Goal: Transaction & Acquisition: Book appointment/travel/reservation

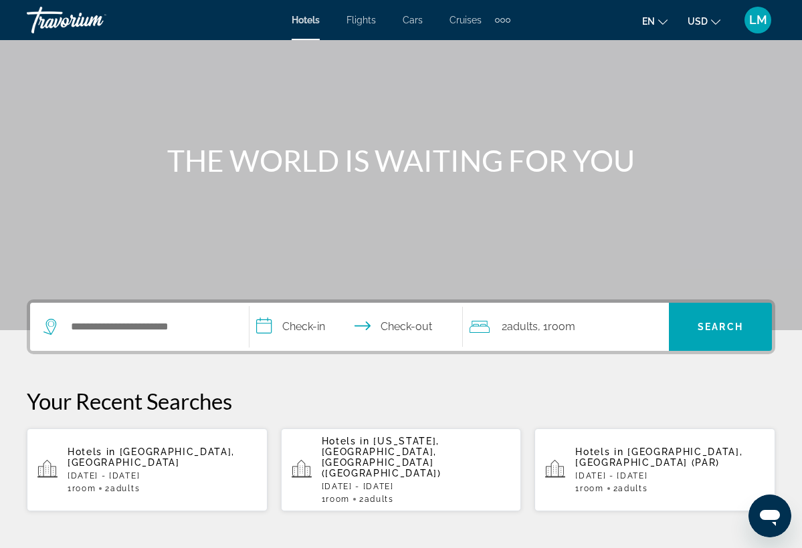
scroll to position [88, 0]
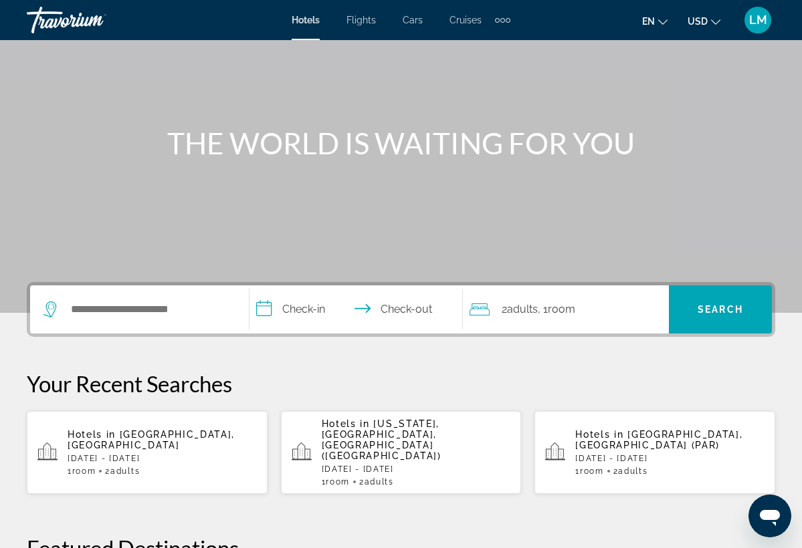
click at [152, 433] on span "[GEOGRAPHIC_DATA], [GEOGRAPHIC_DATA]" at bounding box center [151, 439] width 167 height 21
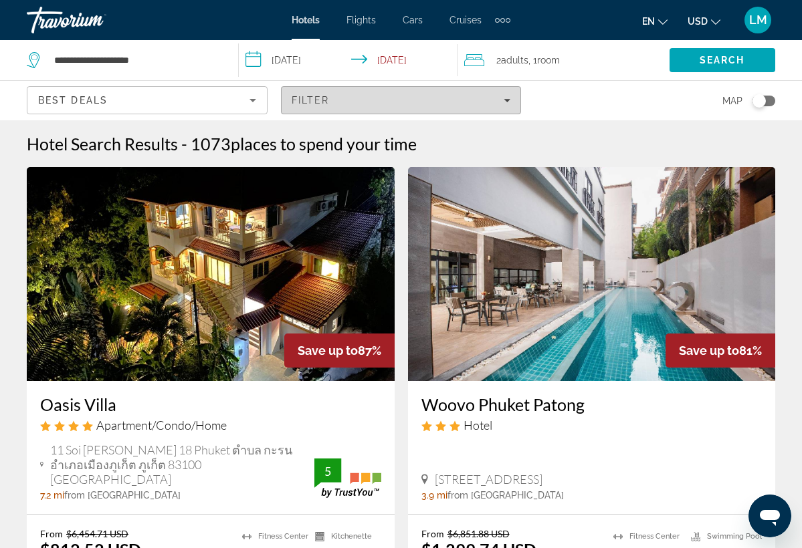
click at [347, 95] on div "Filter" at bounding box center [401, 100] width 219 height 11
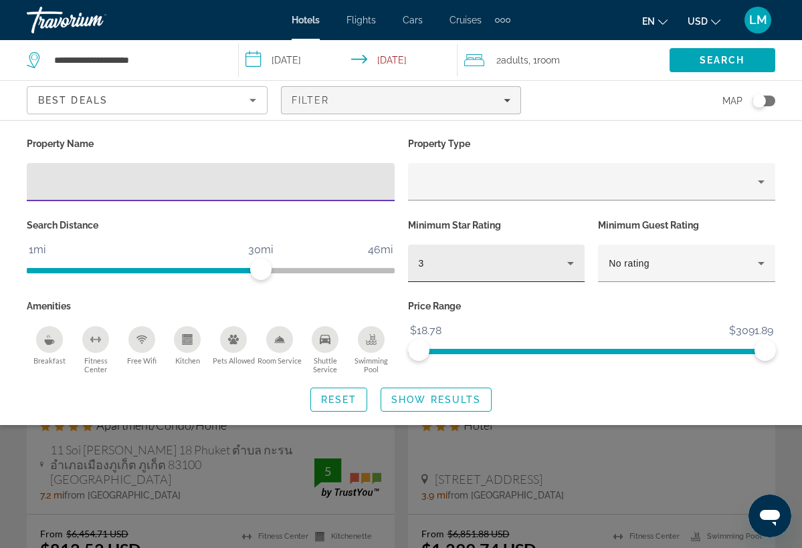
click at [567, 268] on icon "Hotel Filters" at bounding box center [571, 264] width 16 height 16
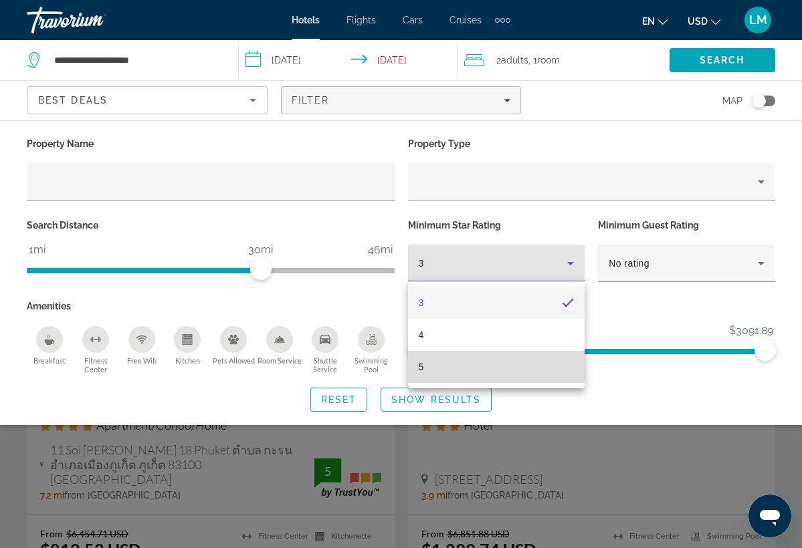
click at [514, 362] on mat-option "5" at bounding box center [496, 367] width 177 height 32
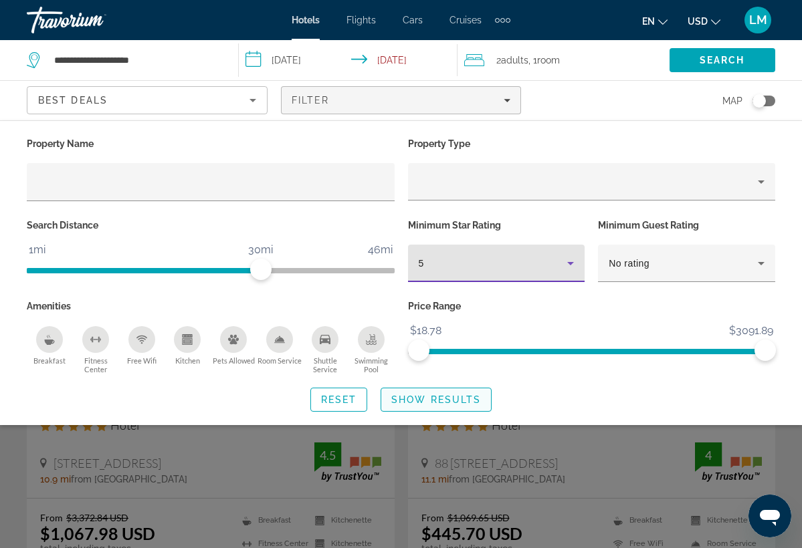
click at [462, 402] on span "Show Results" at bounding box center [436, 400] width 90 height 11
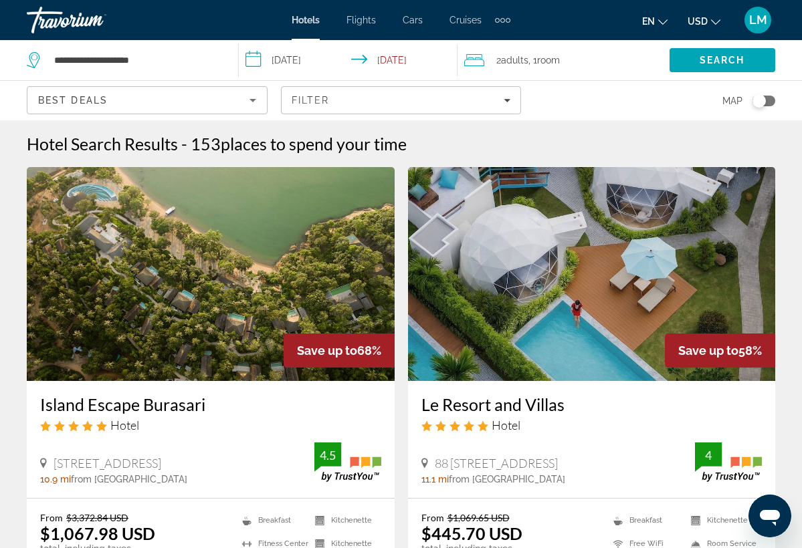
click at [249, 108] on icon "Sort by" at bounding box center [253, 100] width 16 height 16
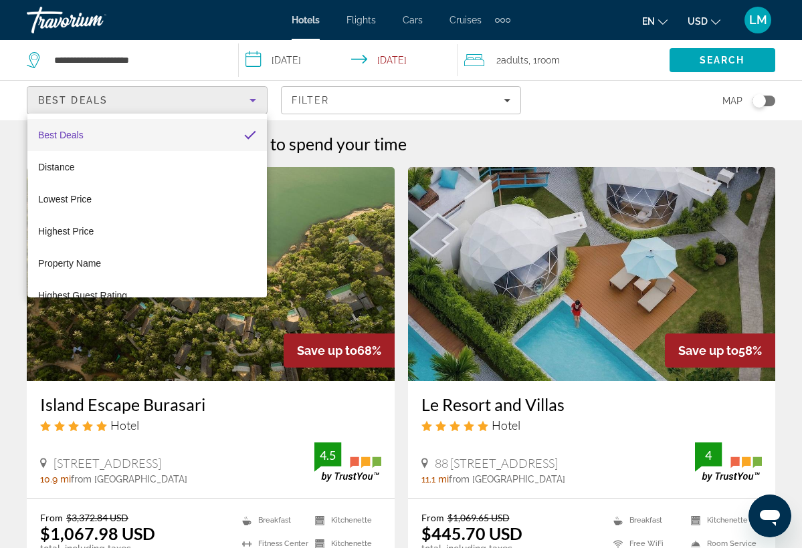
click at [531, 111] on div at bounding box center [401, 274] width 802 height 548
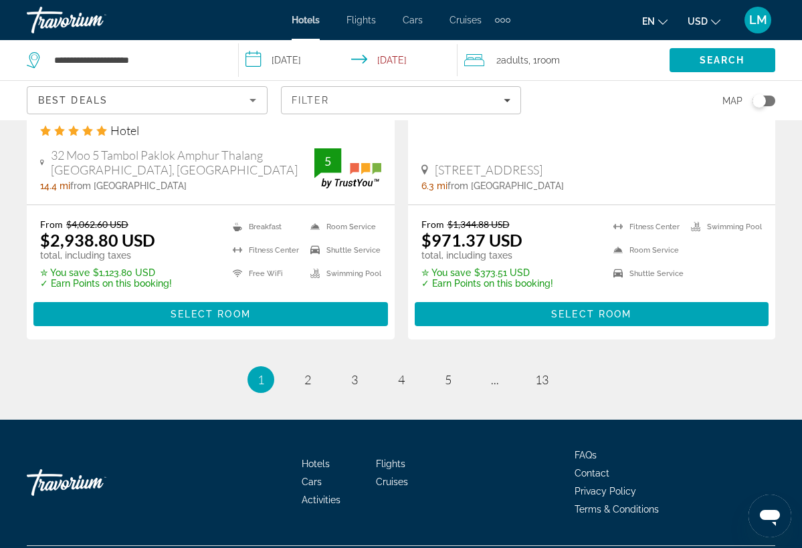
scroll to position [2859, 0]
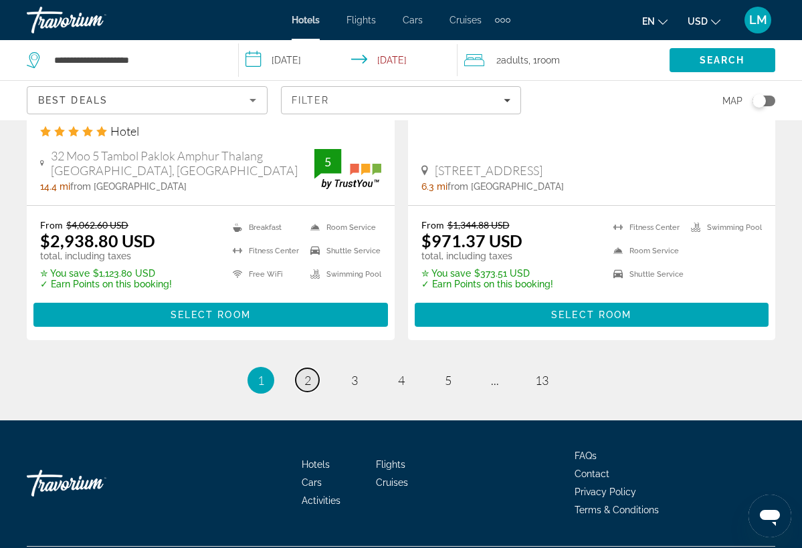
click at [305, 373] on span "2" at bounding box center [307, 380] width 7 height 15
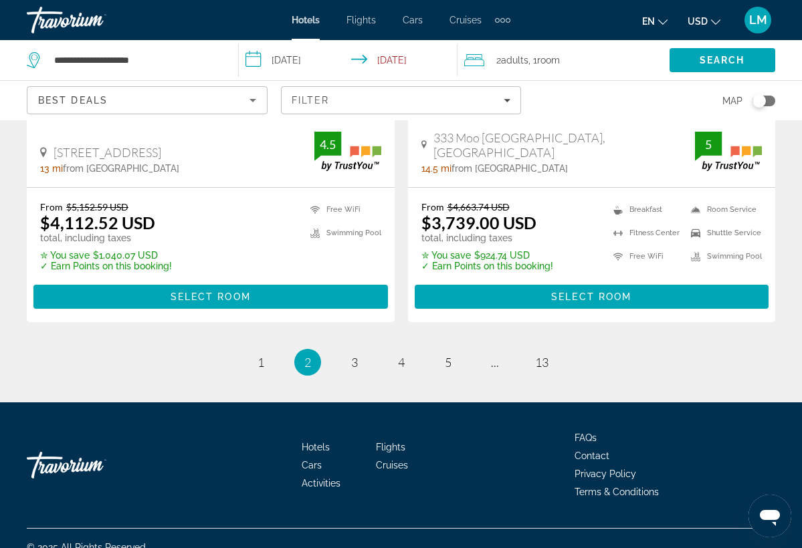
scroll to position [2800, 0]
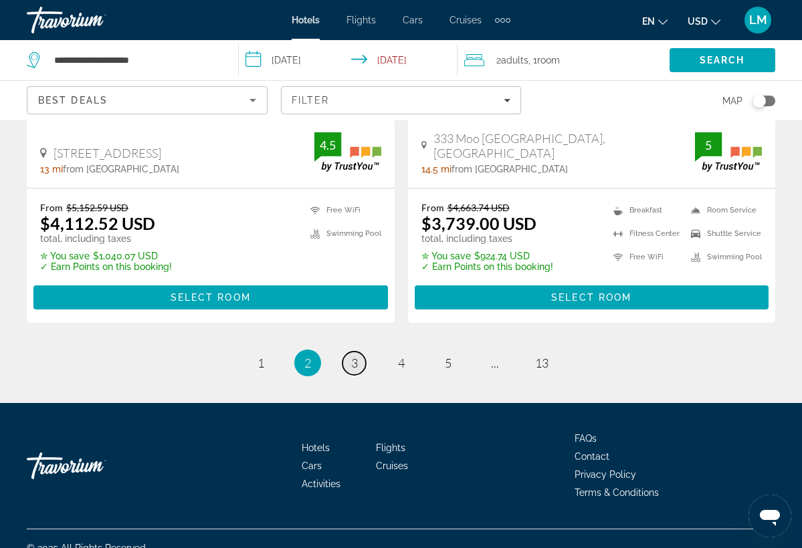
click at [351, 356] on span "3" at bounding box center [354, 363] width 7 height 15
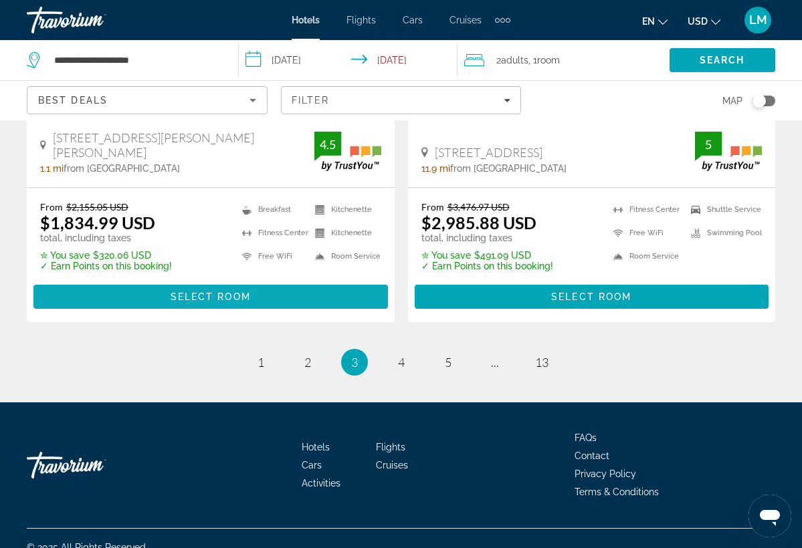
scroll to position [2800, 0]
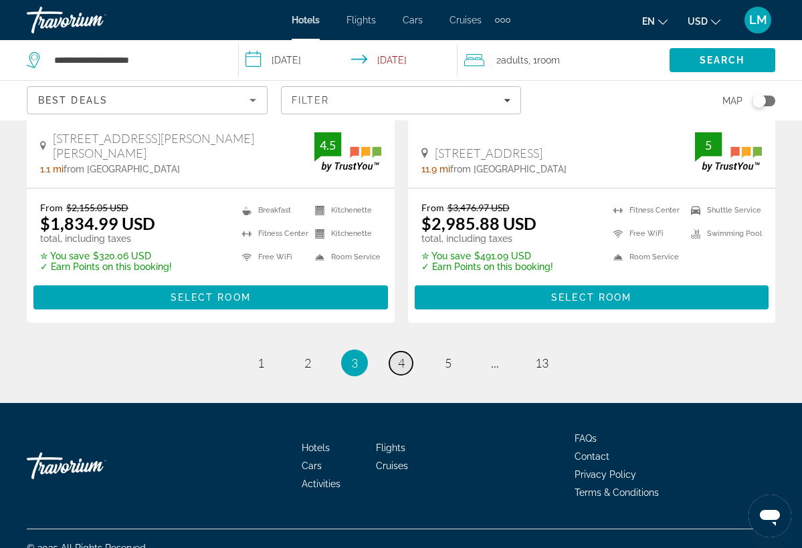
click at [402, 356] on span "4" at bounding box center [401, 363] width 7 height 15
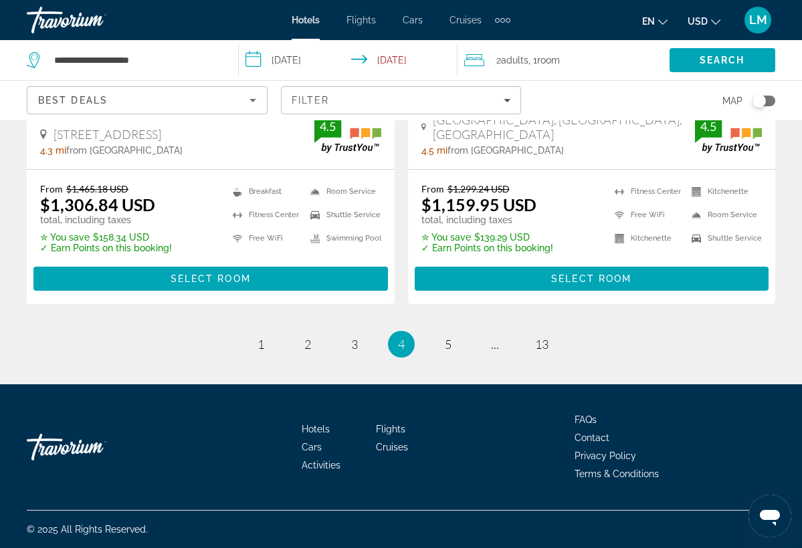
scroll to position [2797, 0]
click at [446, 346] on span "5" at bounding box center [448, 344] width 7 height 15
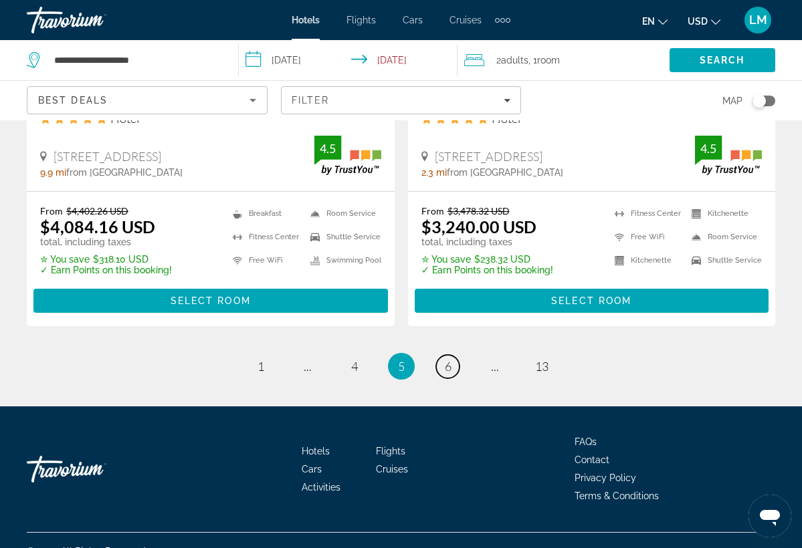
scroll to position [2816, 0]
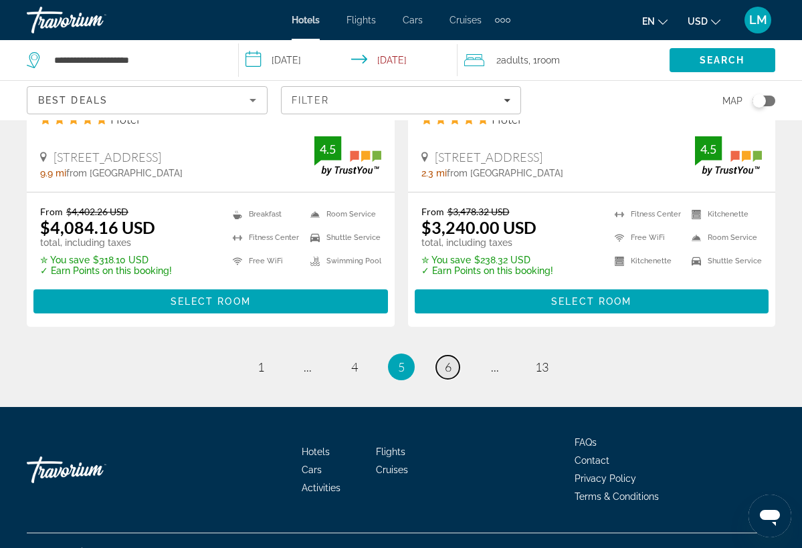
click at [453, 356] on link "page 6" at bounding box center [447, 367] width 23 height 23
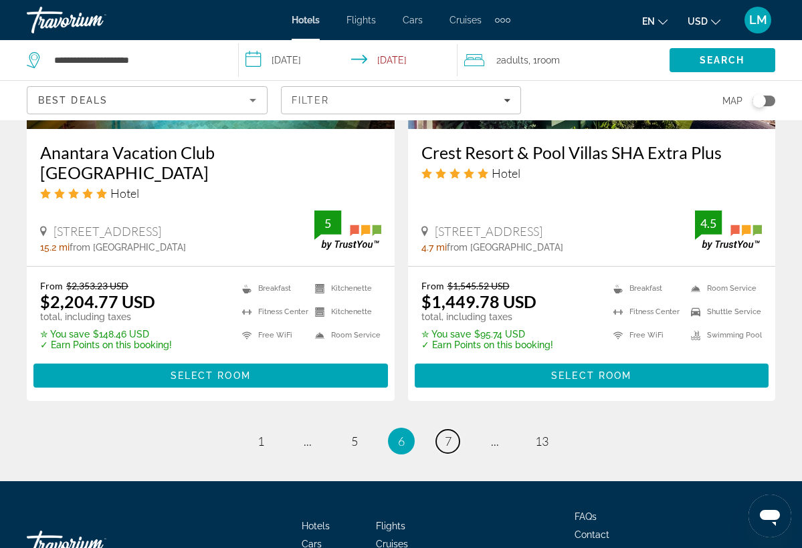
scroll to position [2781, 0]
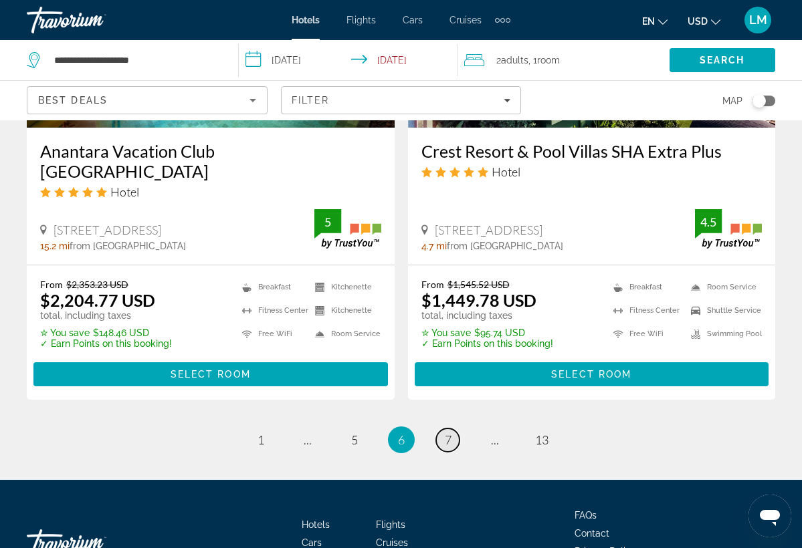
click at [450, 433] on span "7" at bounding box center [448, 440] width 7 height 15
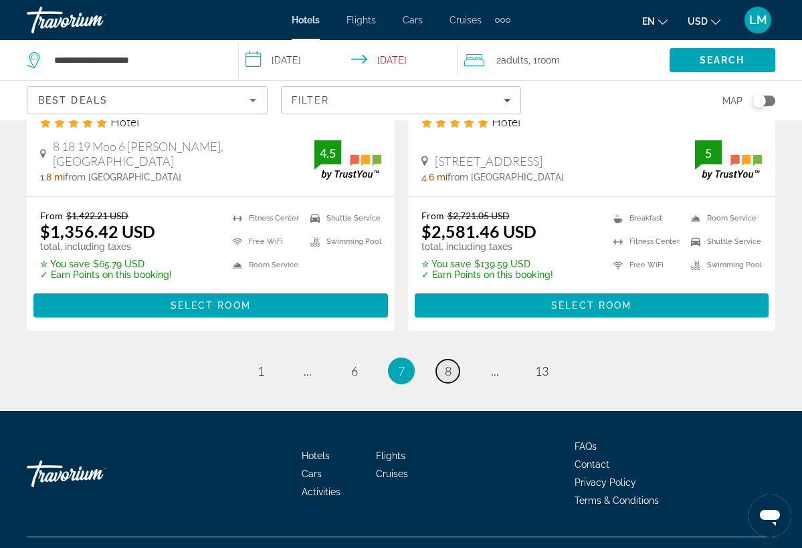
click at [450, 369] on span "8" at bounding box center [448, 371] width 7 height 15
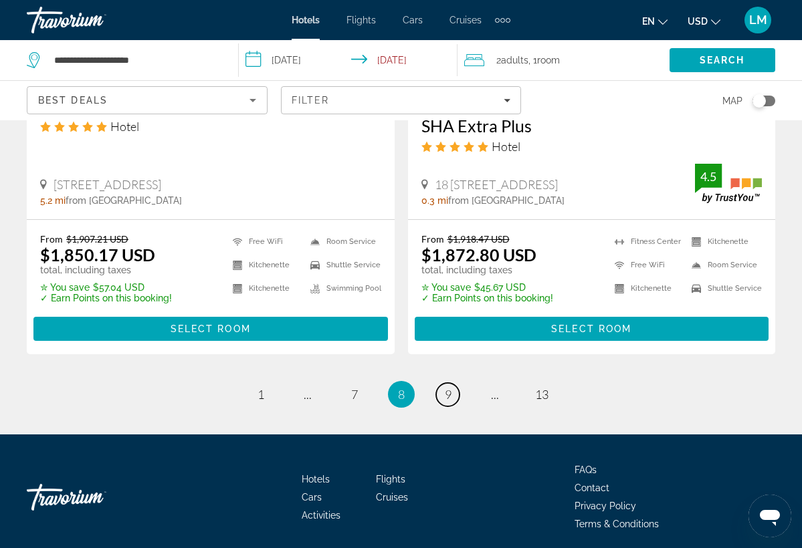
scroll to position [2794, 0]
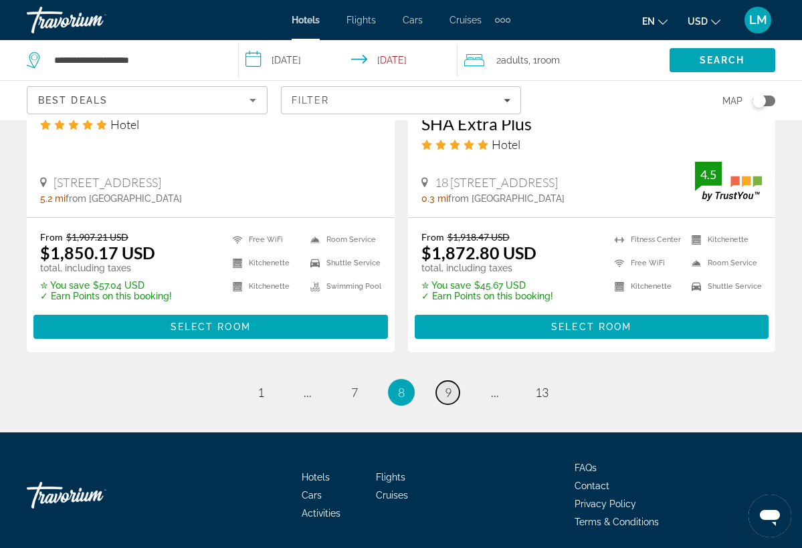
click at [450, 385] on span "9" at bounding box center [448, 392] width 7 height 15
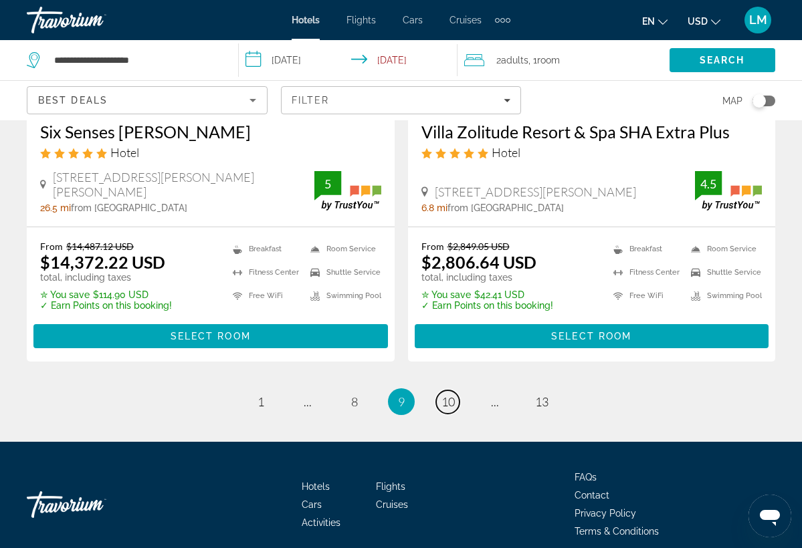
scroll to position [2798, 0]
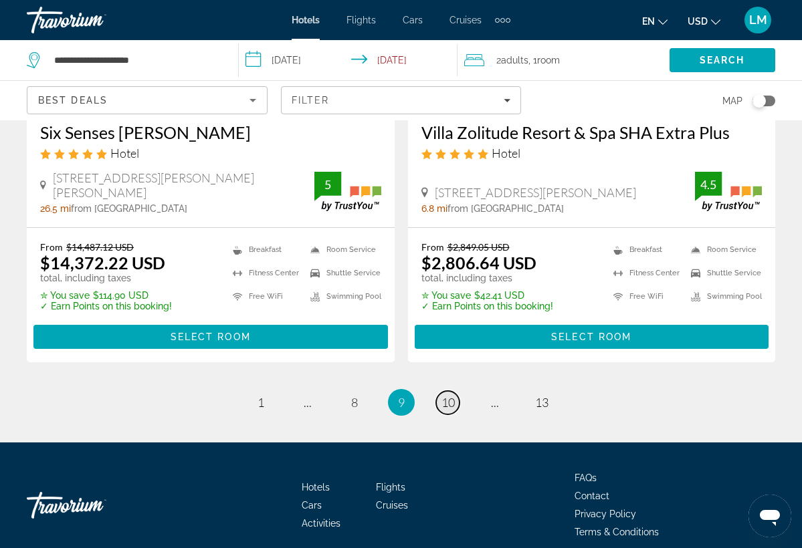
click at [446, 395] on span "10" at bounding box center [447, 402] width 13 height 15
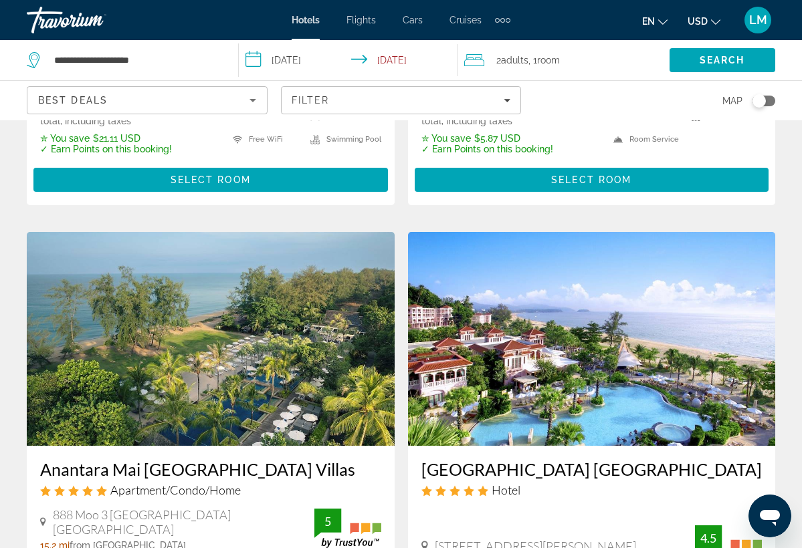
scroll to position [436, 0]
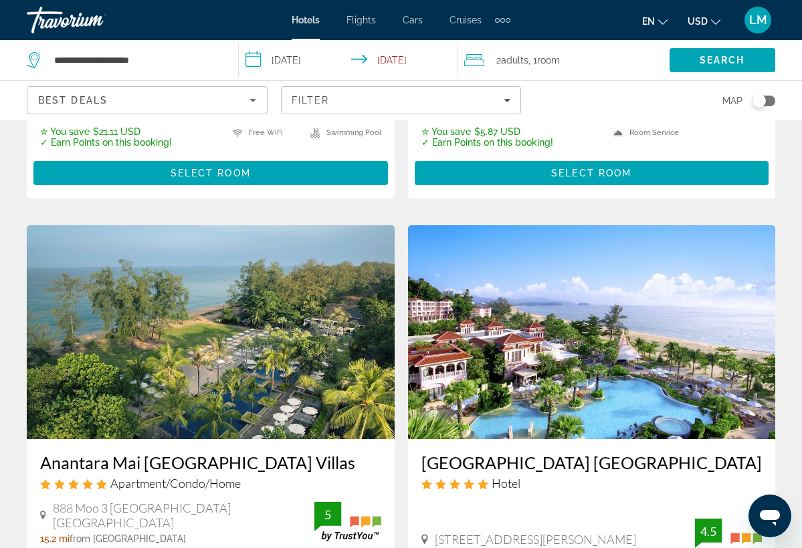
click at [519, 456] on h3 "[GEOGRAPHIC_DATA] [GEOGRAPHIC_DATA]" at bounding box center [591, 463] width 341 height 20
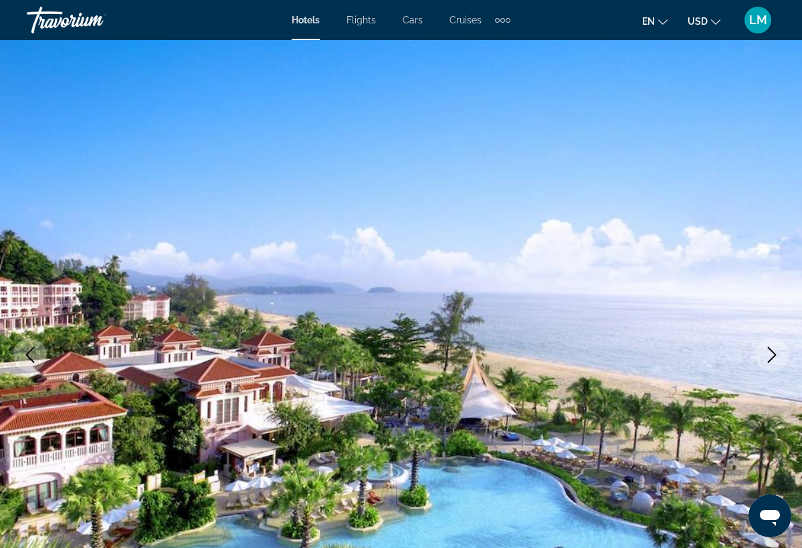
scroll to position [5, 0]
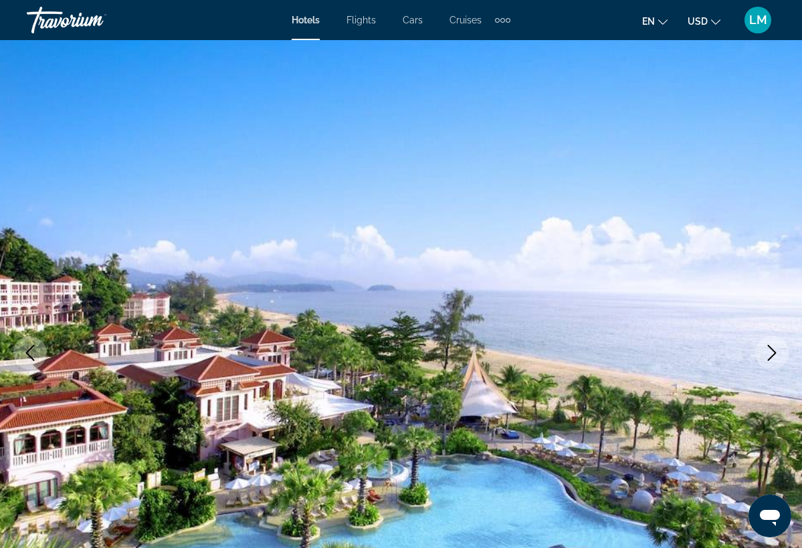
click at [767, 352] on icon "Next image" at bounding box center [772, 353] width 16 height 16
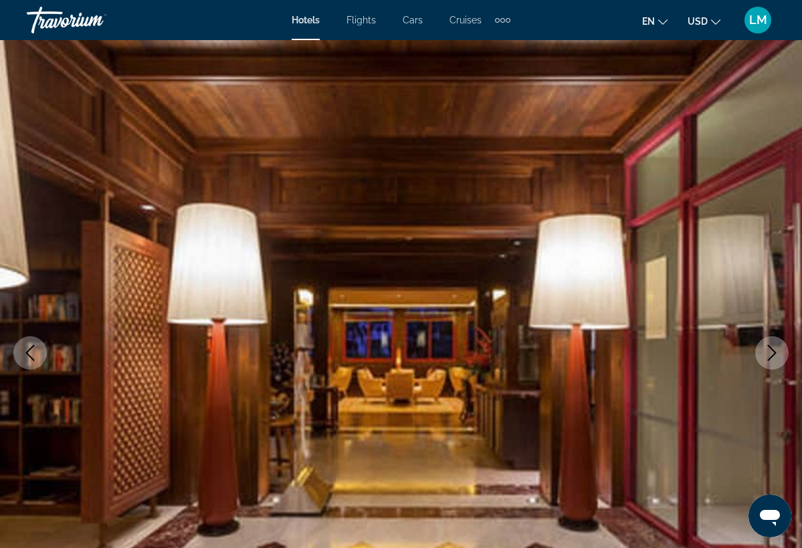
click at [767, 352] on icon "Next image" at bounding box center [772, 353] width 16 height 16
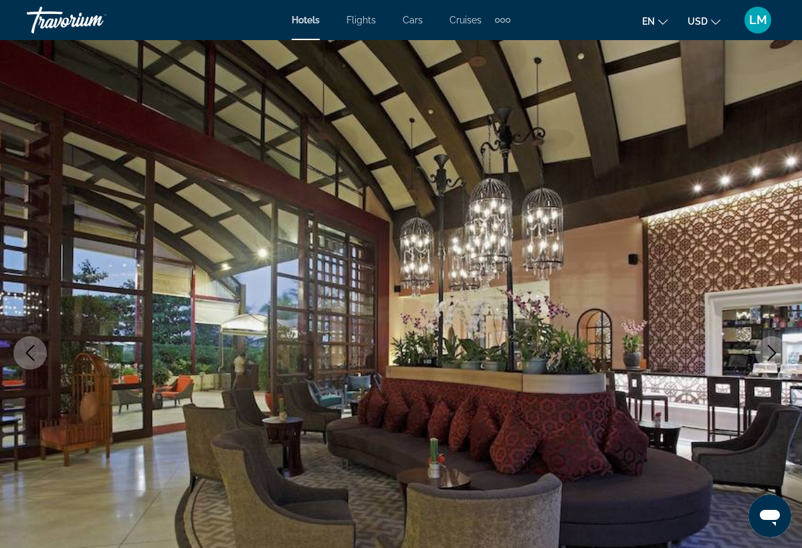
click at [767, 354] on icon "Next image" at bounding box center [772, 353] width 16 height 16
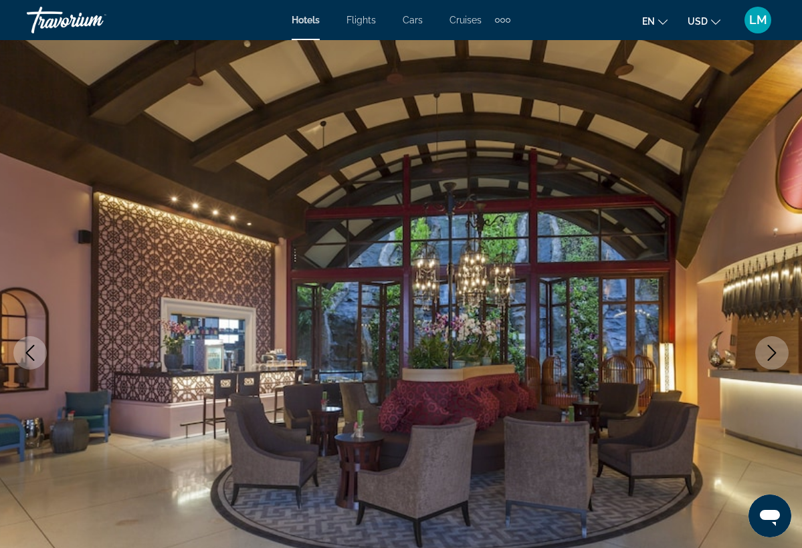
click at [767, 354] on icon "Next image" at bounding box center [772, 353] width 16 height 16
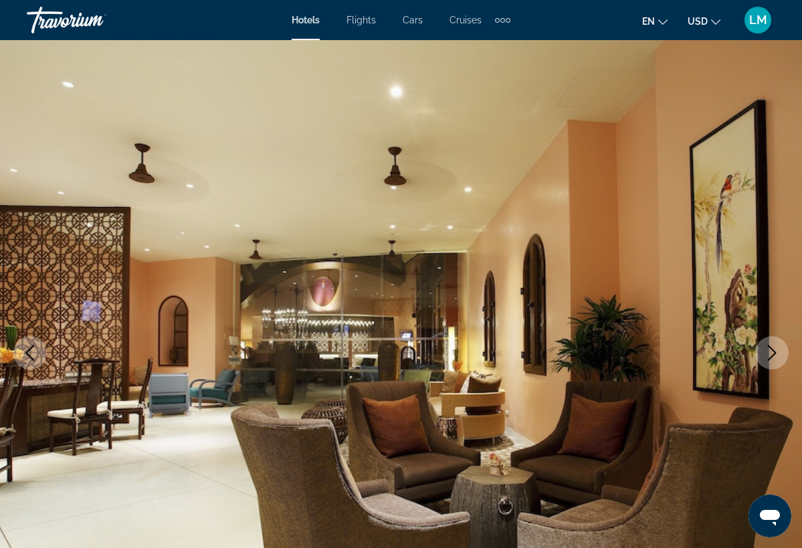
click at [767, 354] on icon "Next image" at bounding box center [772, 353] width 16 height 16
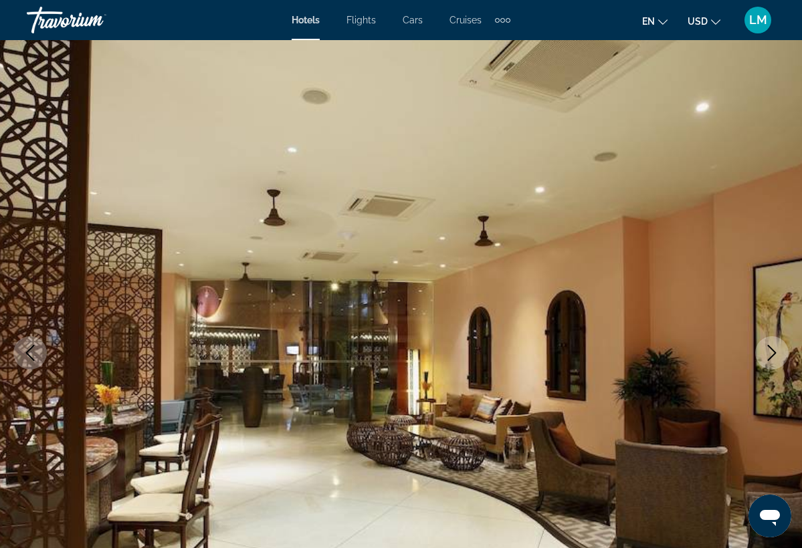
click at [767, 354] on icon "Next image" at bounding box center [772, 353] width 16 height 16
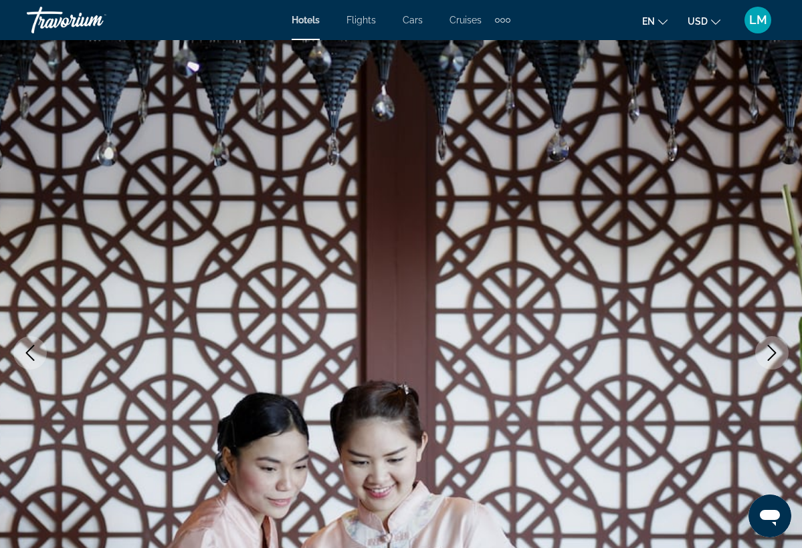
click at [767, 354] on icon "Next image" at bounding box center [772, 353] width 16 height 16
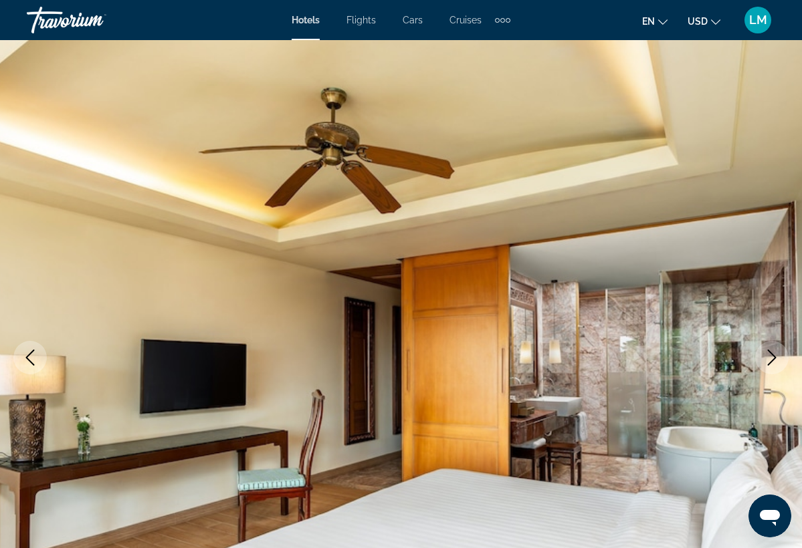
scroll to position [0, 0]
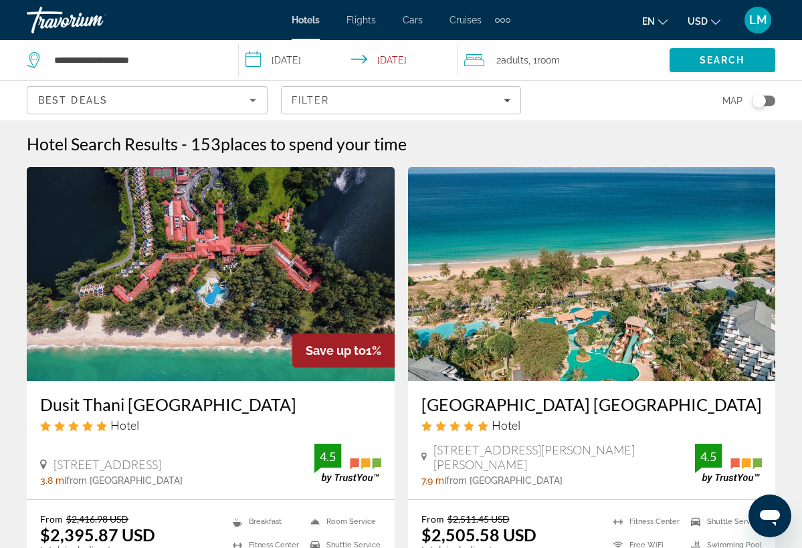
click at [261, 60] on input "**********" at bounding box center [351, 62] width 224 height 44
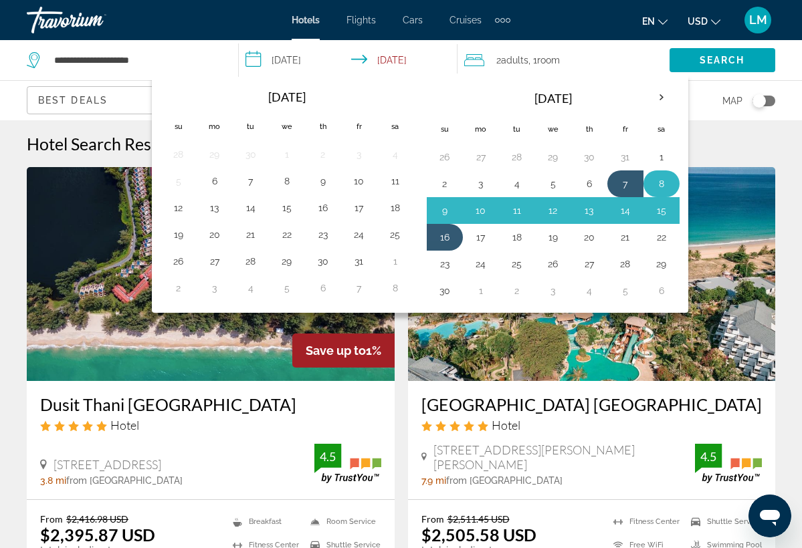
click at [665, 181] on button "8" at bounding box center [661, 184] width 21 height 19
click at [453, 236] on button "16" at bounding box center [444, 237] width 21 height 19
type input "**********"
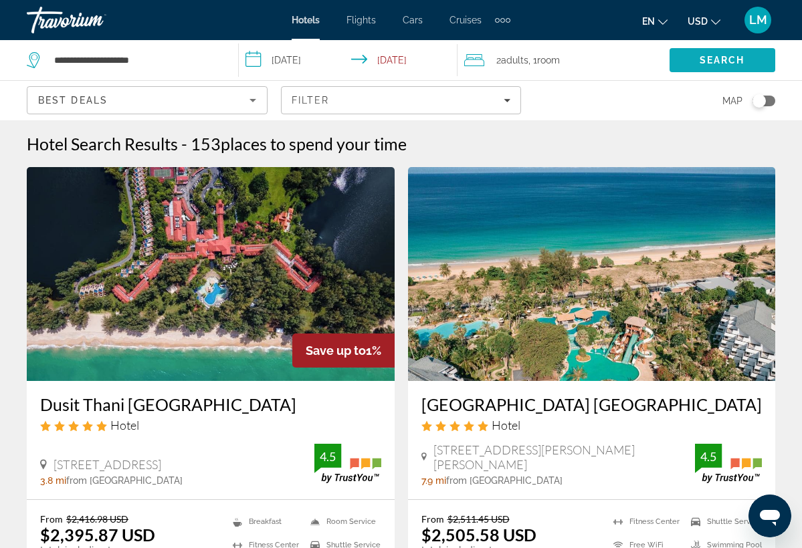
click at [681, 66] on span "Search" at bounding box center [723, 60] width 106 height 32
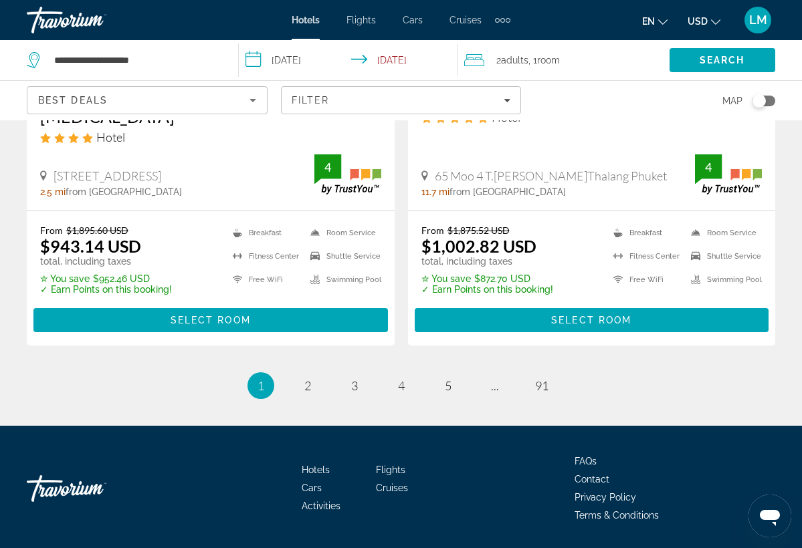
scroll to position [2816, 0]
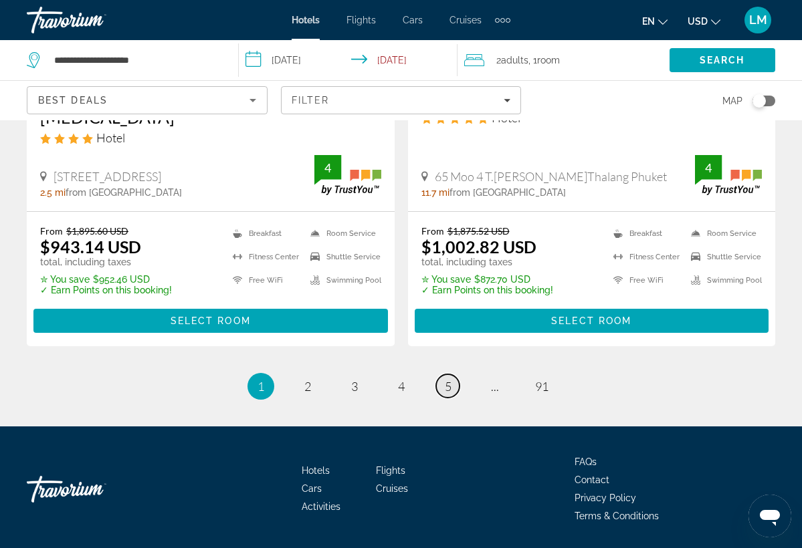
click at [449, 379] on span "5" at bounding box center [448, 386] width 7 height 15
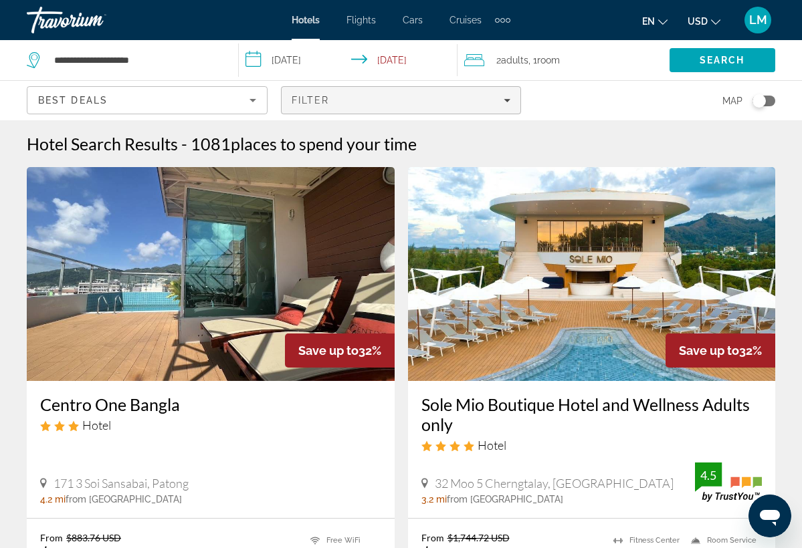
click at [501, 101] on div "Filter" at bounding box center [401, 100] width 219 height 11
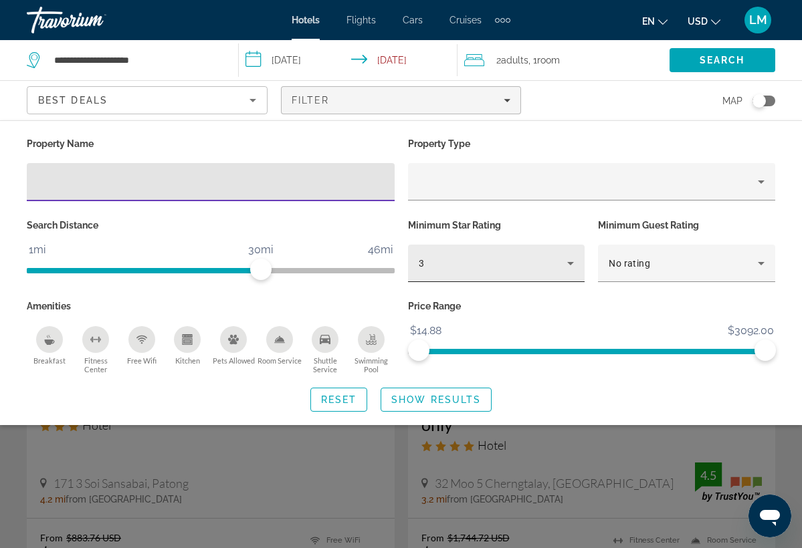
click at [562, 263] on div "3" at bounding box center [493, 264] width 149 height 16
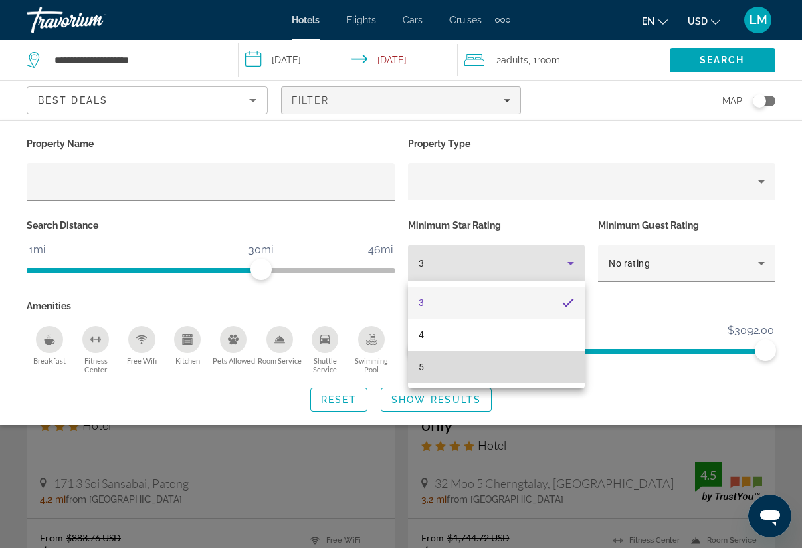
click at [504, 356] on mat-option "5" at bounding box center [496, 367] width 177 height 32
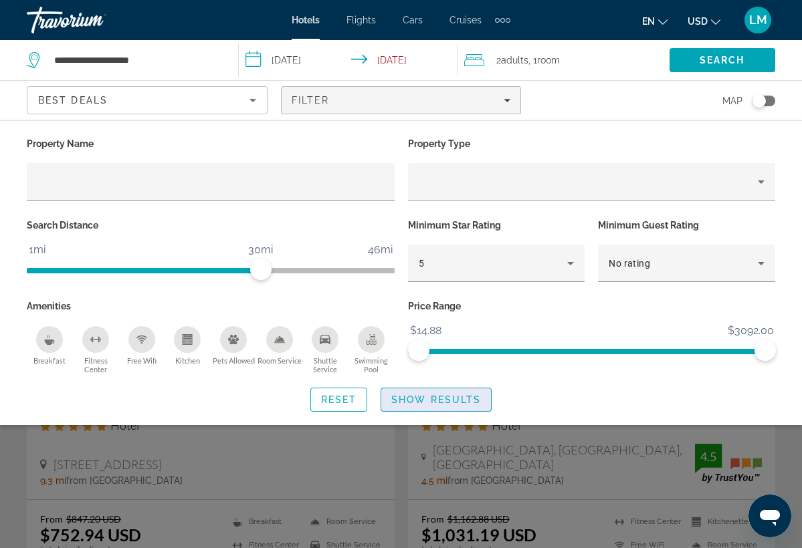
click at [482, 391] on span "Search widget" at bounding box center [436, 400] width 110 height 32
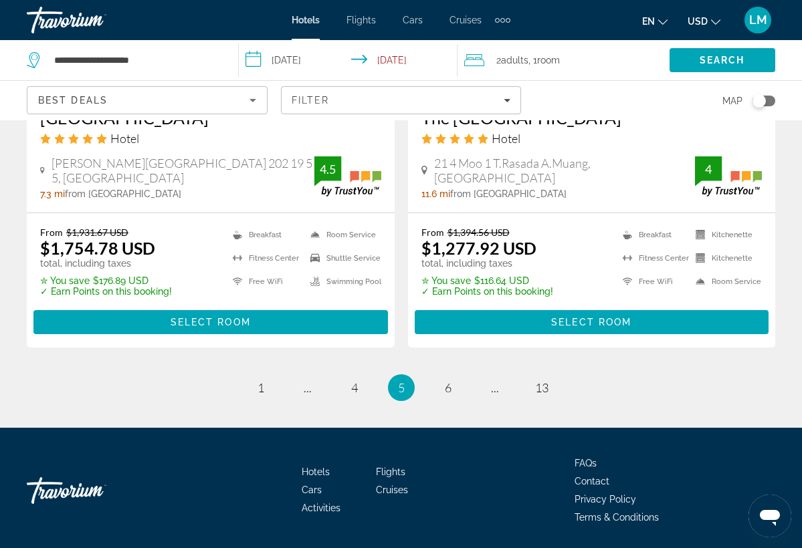
scroll to position [2796, 0]
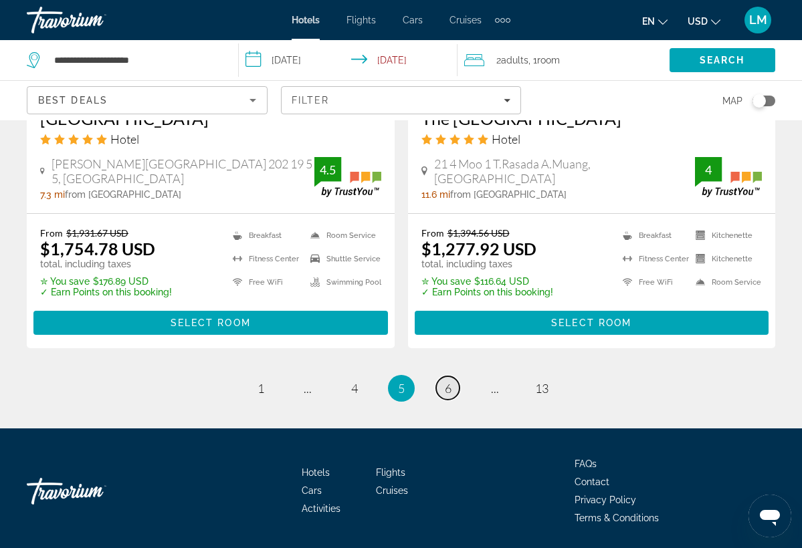
click at [443, 377] on link "page 6" at bounding box center [447, 388] width 23 height 23
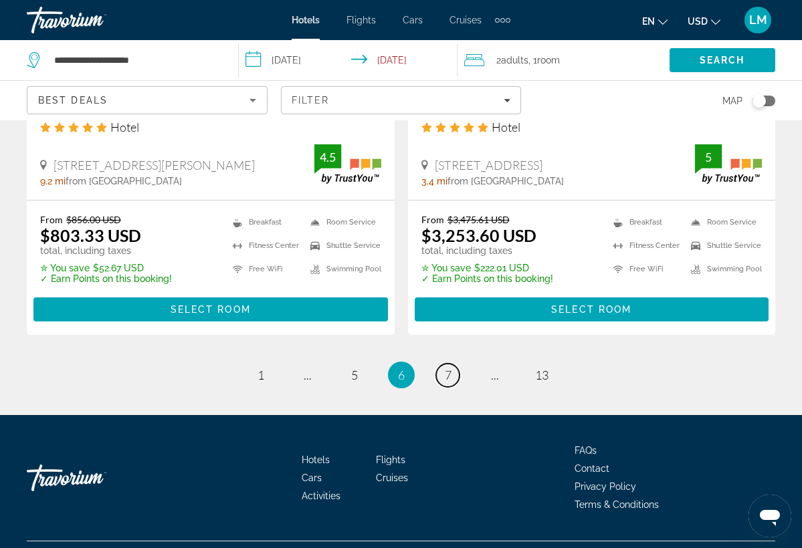
scroll to position [2840, 0]
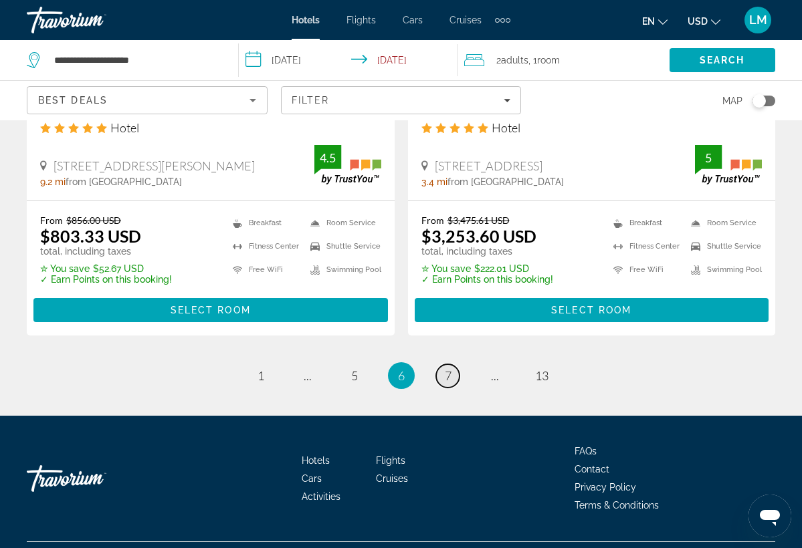
click at [449, 369] on span "7" at bounding box center [448, 376] width 7 height 15
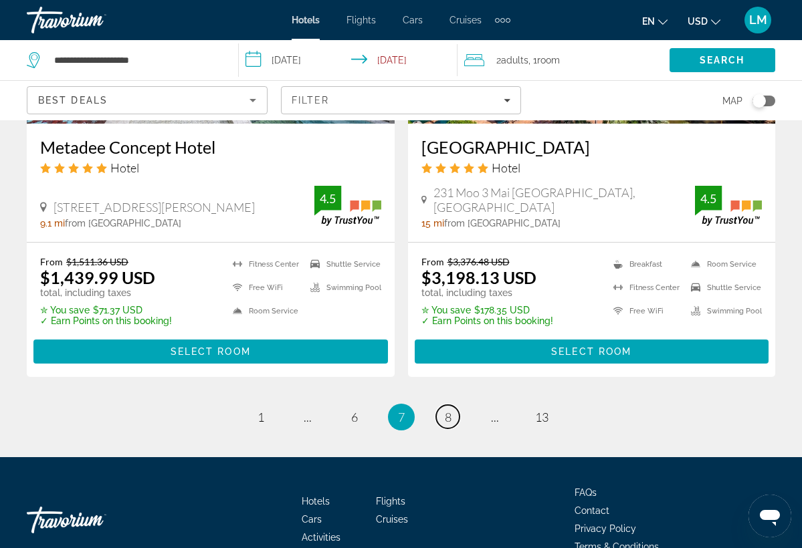
scroll to position [2771, 0]
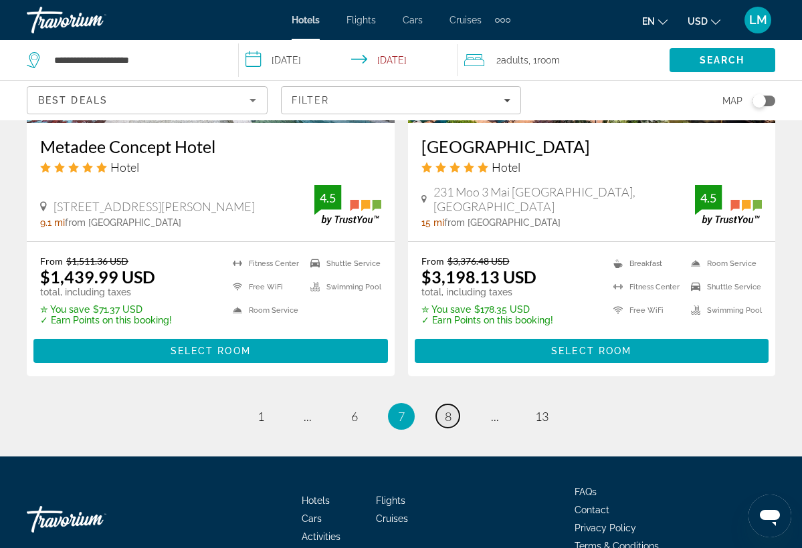
click at [449, 405] on link "page 8" at bounding box center [447, 416] width 23 height 23
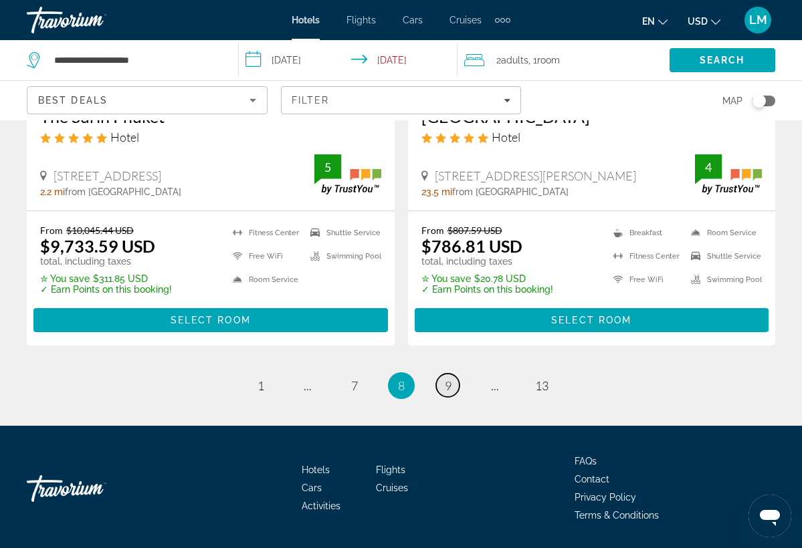
scroll to position [2836, 0]
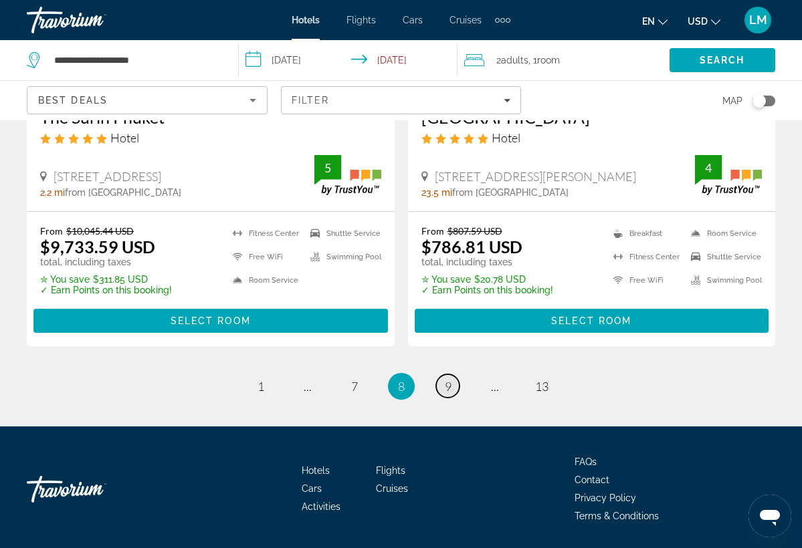
click at [447, 379] on span "9" at bounding box center [448, 386] width 7 height 15
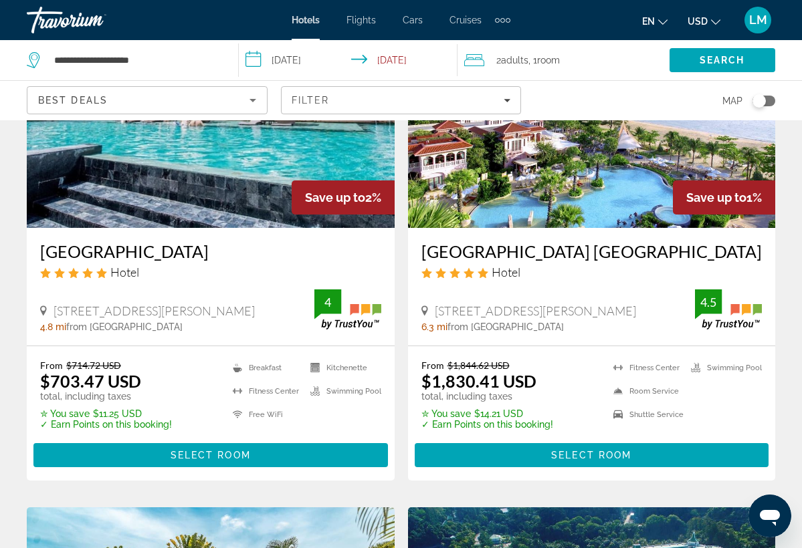
scroll to position [1643, 0]
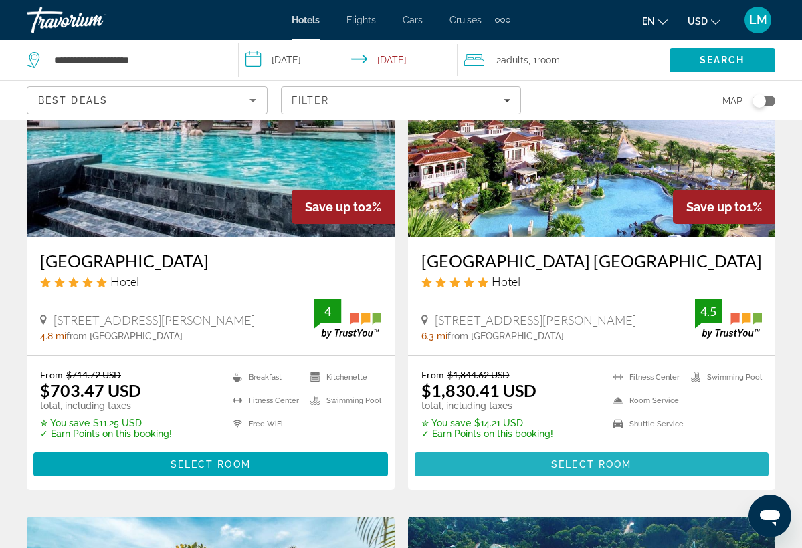
click at [575, 460] on span "Select Room" at bounding box center [591, 465] width 80 height 11
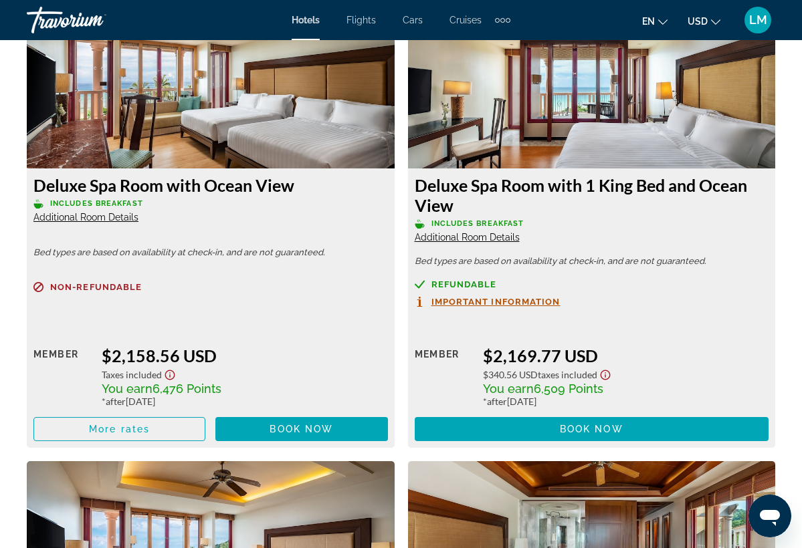
scroll to position [3899, 0]
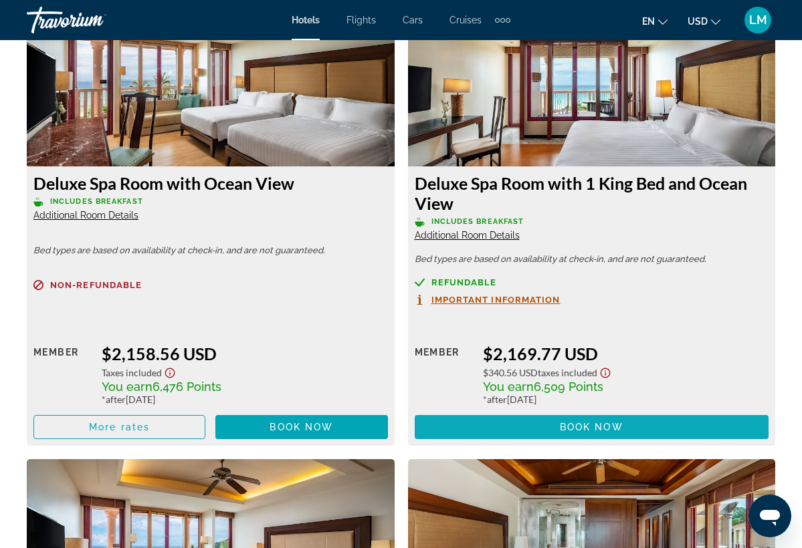
click at [500, 439] on span "Main content" at bounding box center [592, 427] width 354 height 32
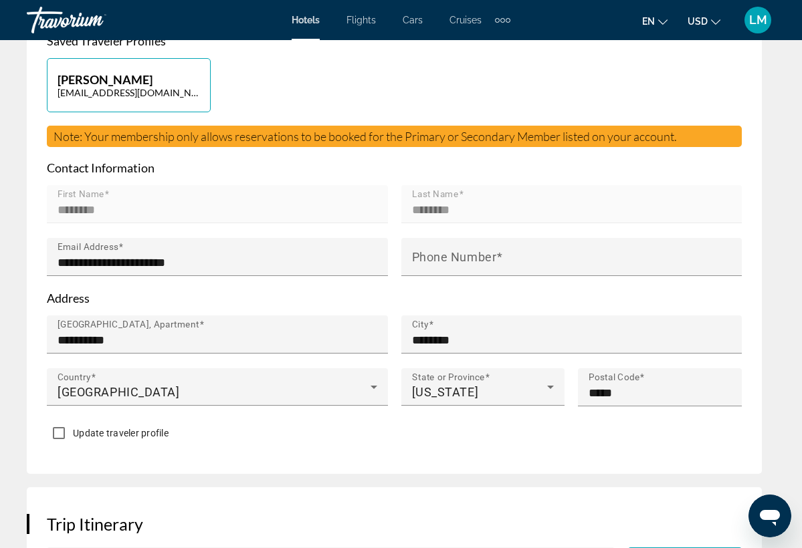
scroll to position [577, 0]
